Goal: Task Accomplishment & Management: Manage account settings

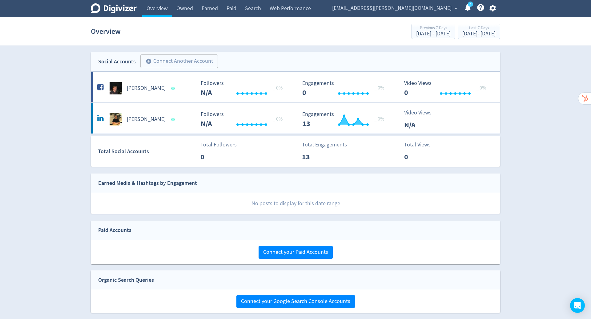
click at [494, 10] on icon "button" at bounding box center [493, 8] width 8 height 8
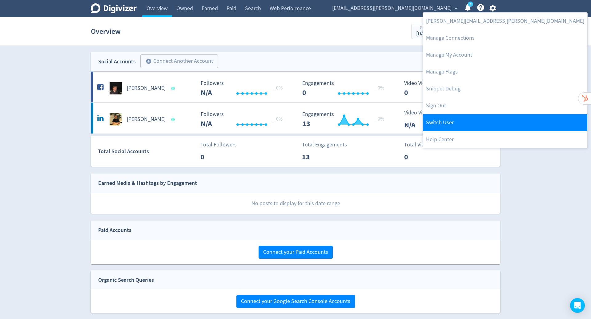
click at [479, 125] on link "Switch User" at bounding box center [505, 122] width 164 height 17
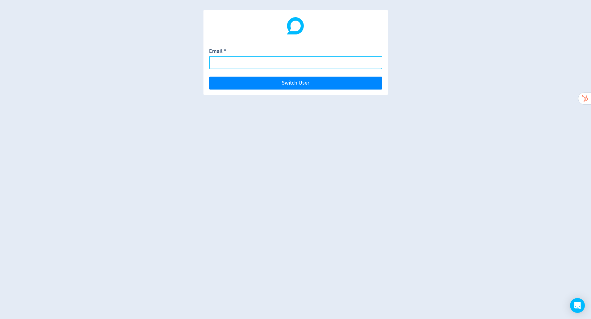
click at [302, 60] on input "Email *" at bounding box center [295, 62] width 173 height 13
paste input "[EMAIL_ADDRESS][DOMAIN_NAME]"
type input "[EMAIL_ADDRESS][DOMAIN_NAME]"
click at [209, 77] on button "Switch User" at bounding box center [295, 83] width 173 height 13
